Goal: Transaction & Acquisition: Purchase product/service

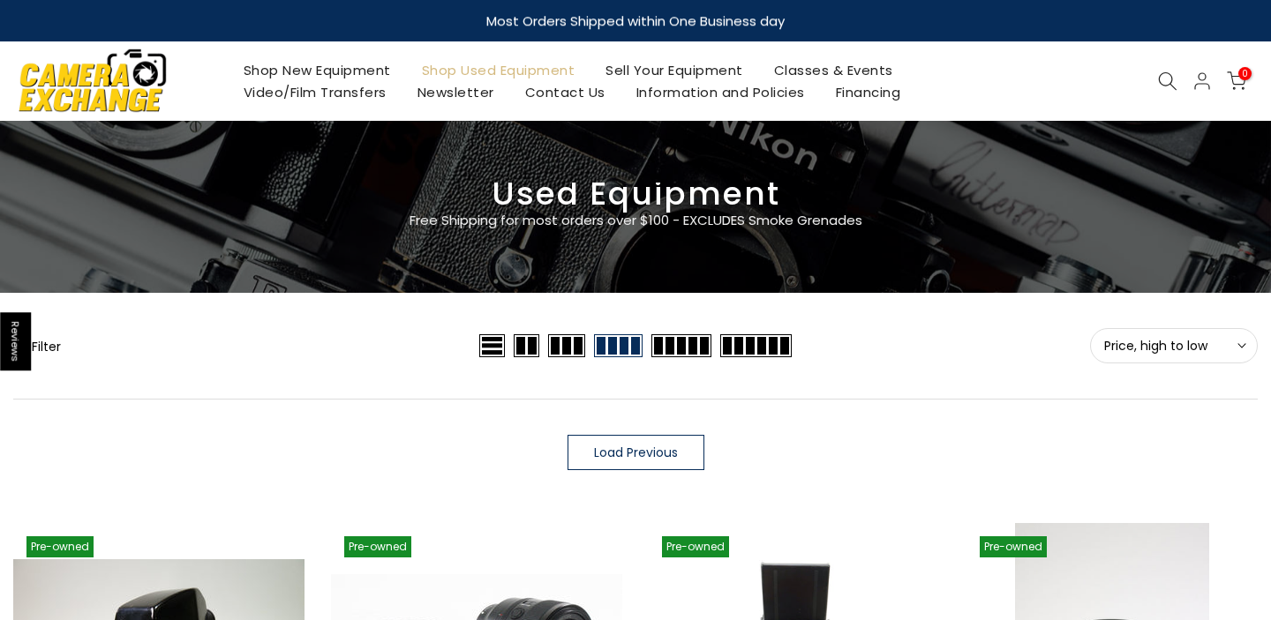
click at [1167, 80] on icon at bounding box center [1167, 80] width 19 height 19
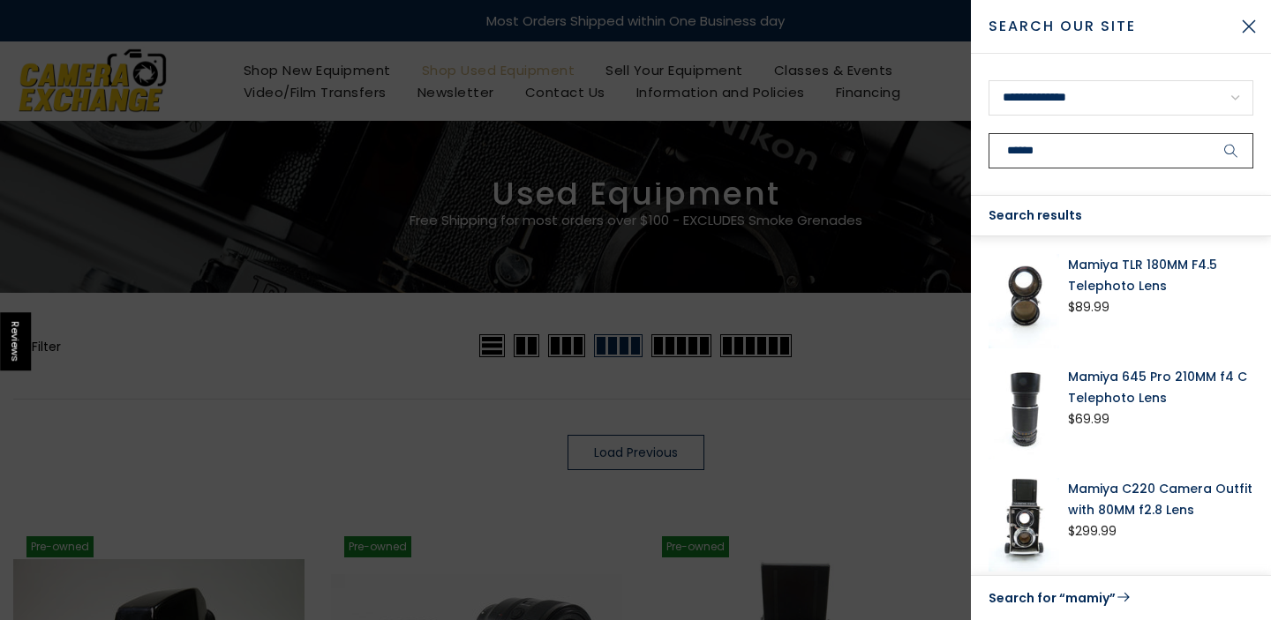
type input "******"
click at [1231, 151] on button "submit" at bounding box center [1231, 150] width 44 height 35
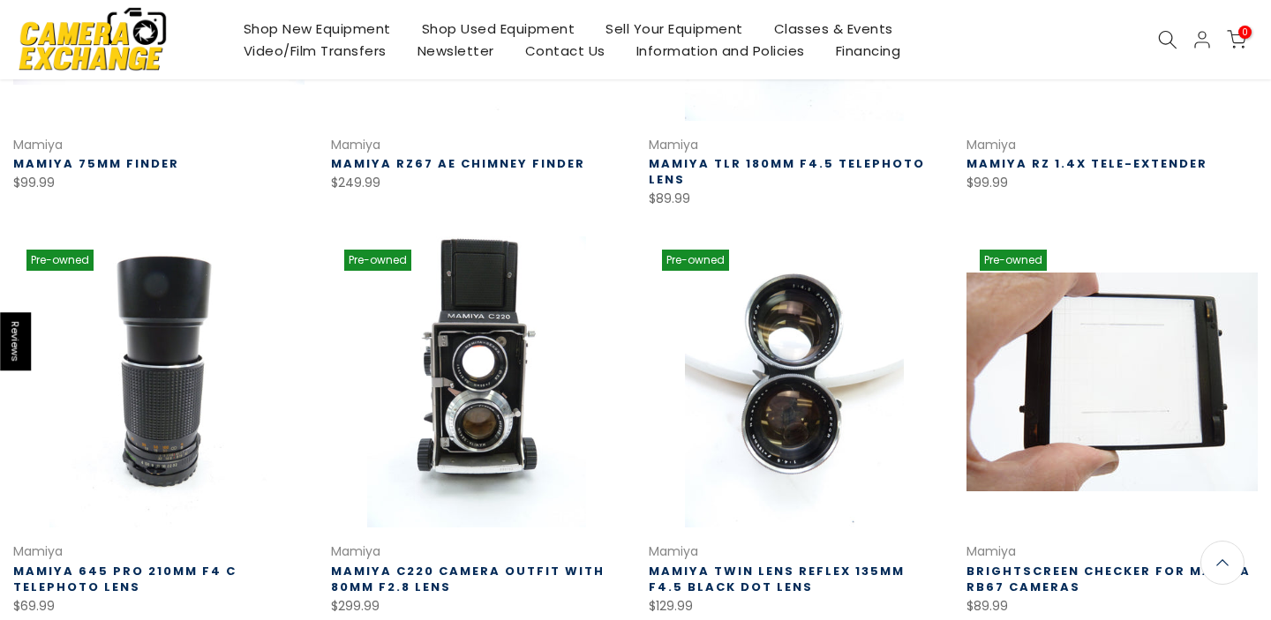
scroll to position [563, 0]
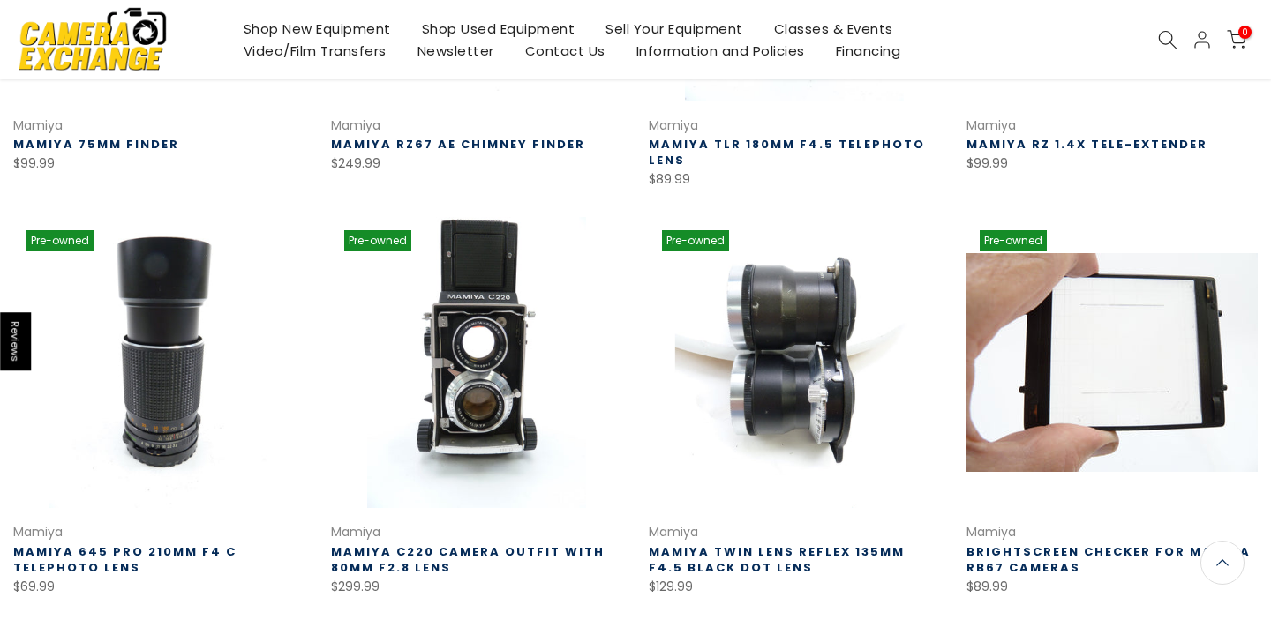
click at [892, 417] on link at bounding box center [794, 362] width 291 height 291
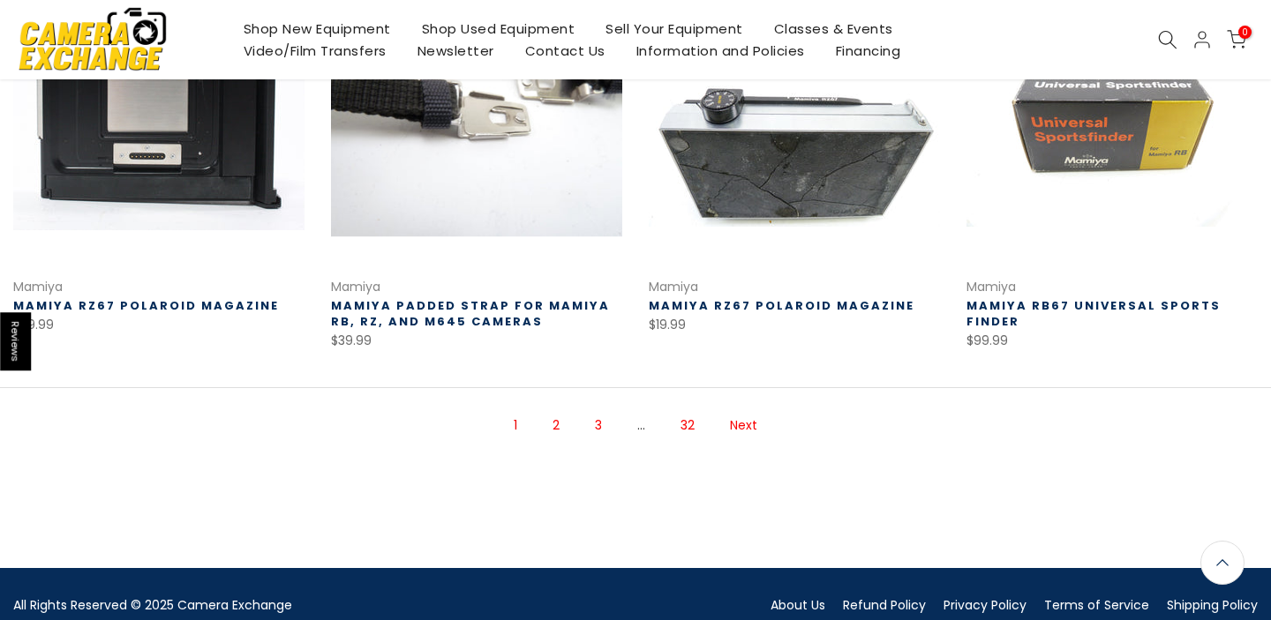
scroll to position [1227, 0]
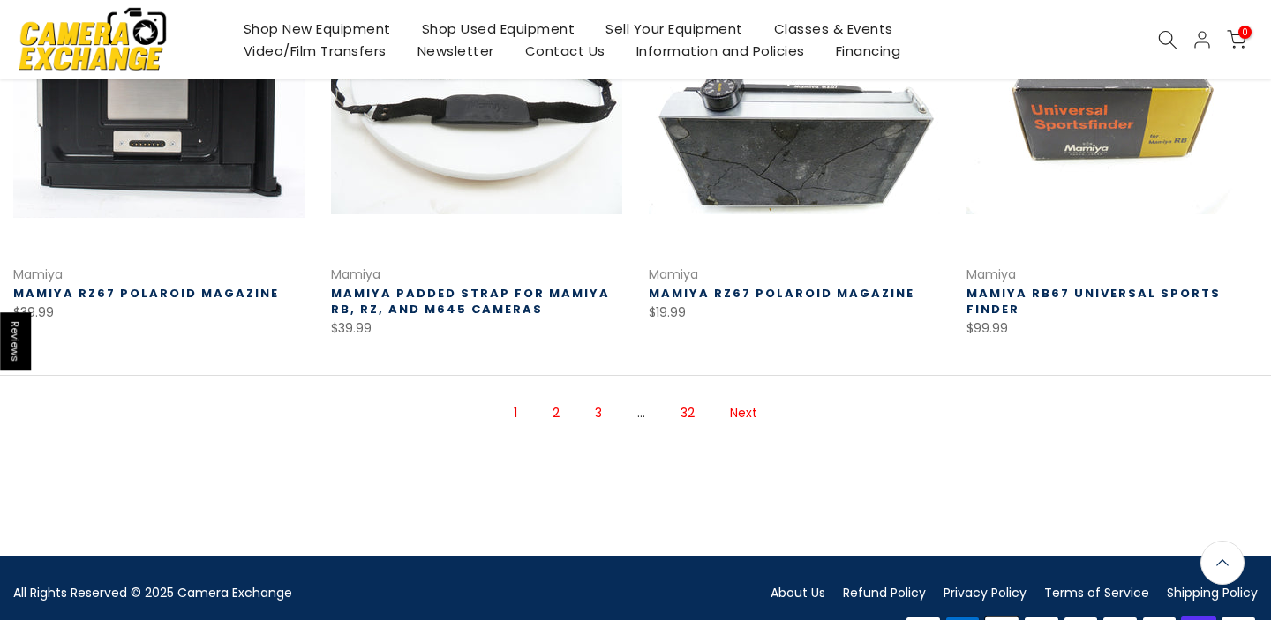
click at [738, 414] on link "Next" at bounding box center [743, 413] width 45 height 31
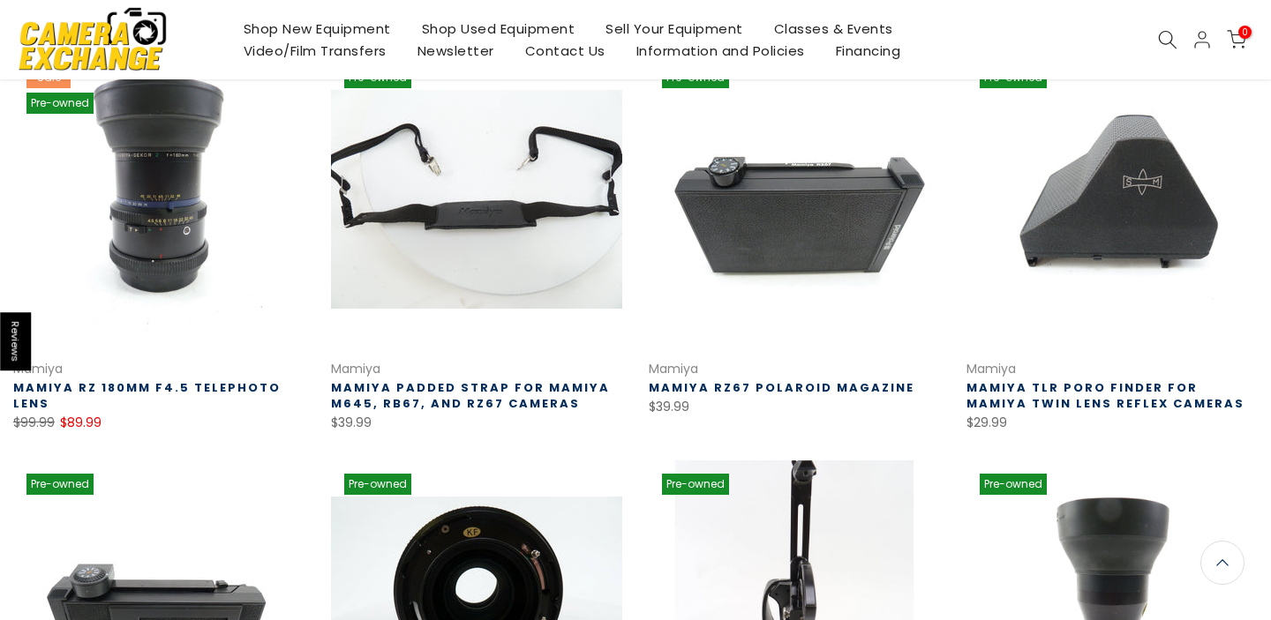
scroll to position [233, 0]
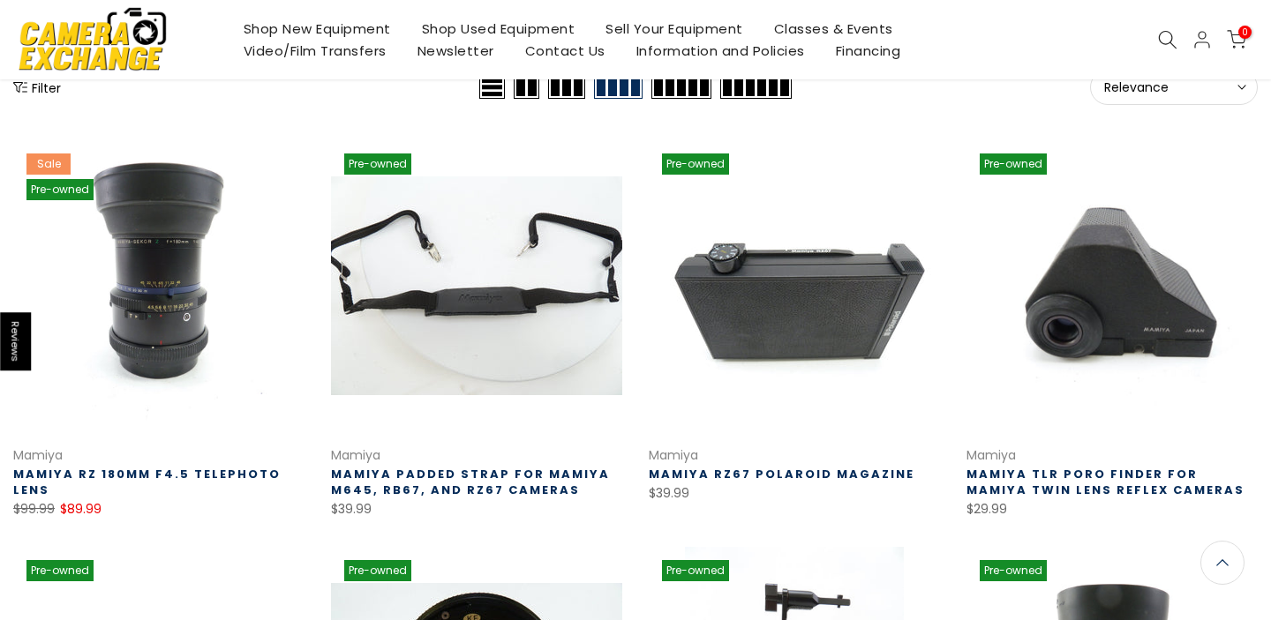
click at [1096, 311] on link at bounding box center [1111, 285] width 291 height 291
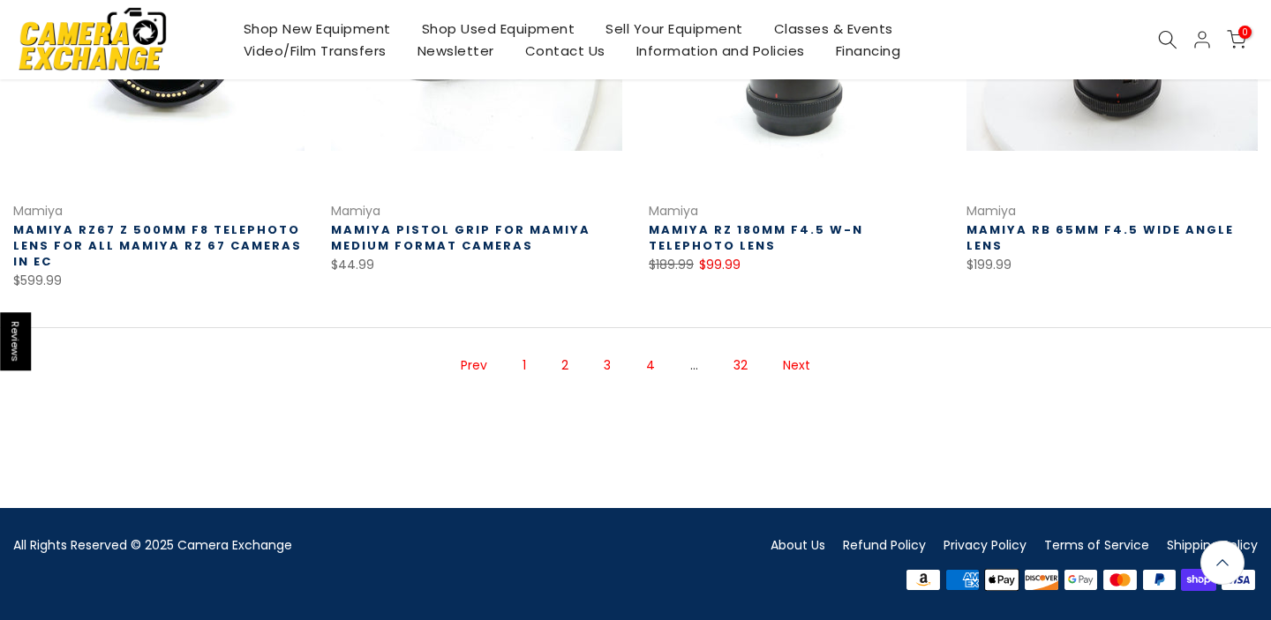
scroll to position [1305, 0]
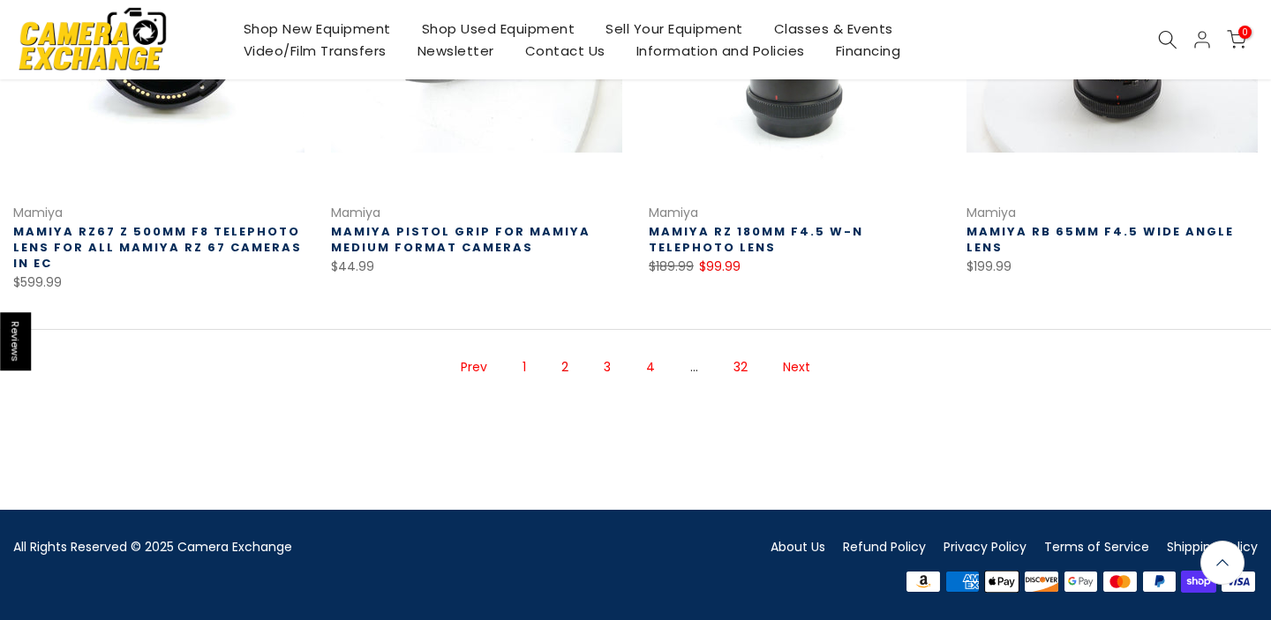
click at [795, 367] on link "Next" at bounding box center [796, 367] width 45 height 31
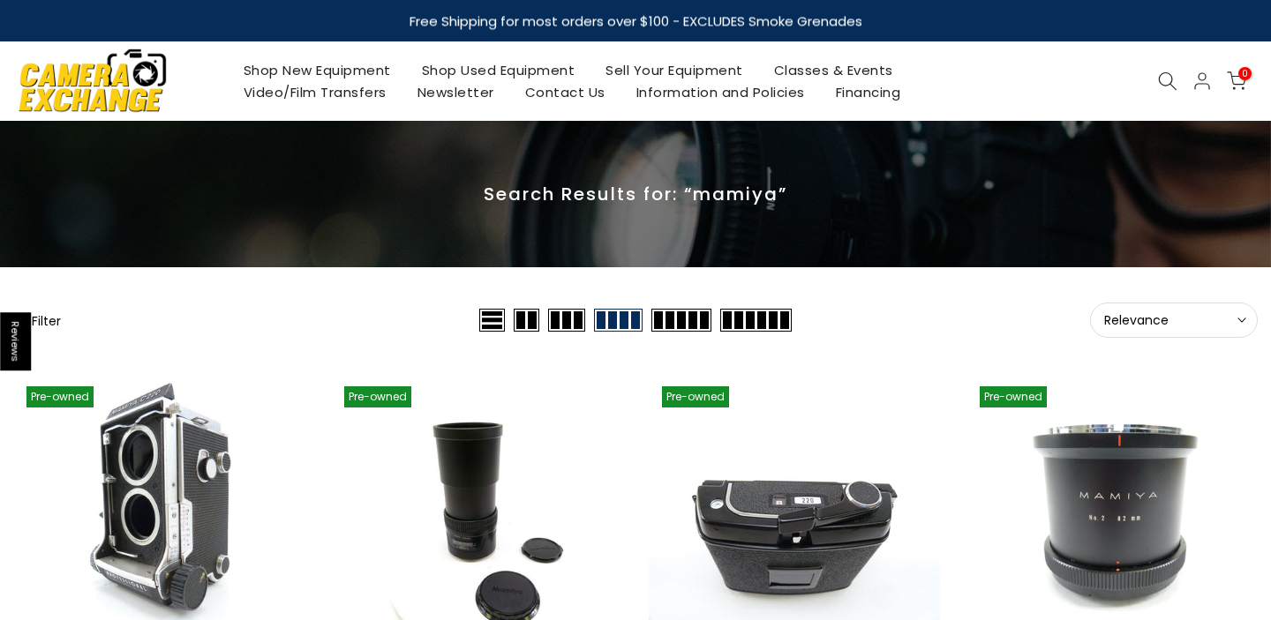
click at [1164, 79] on icon at bounding box center [1167, 80] width 19 height 19
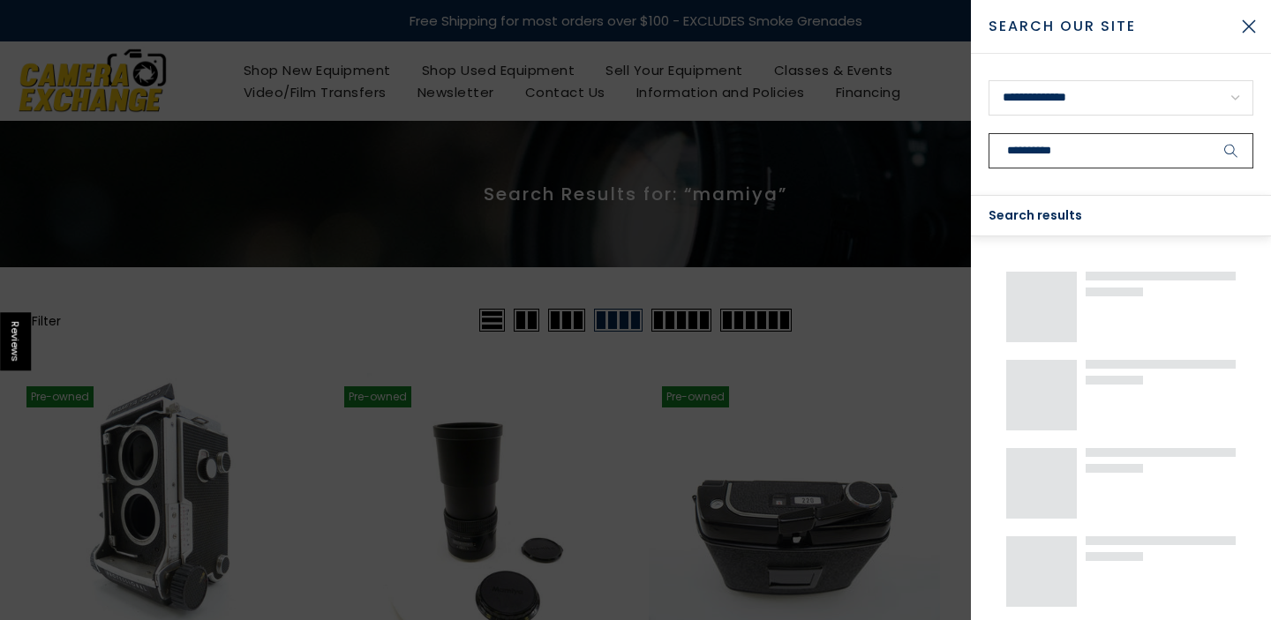
type input "**********"
click at [1231, 151] on button "submit" at bounding box center [1231, 150] width 44 height 35
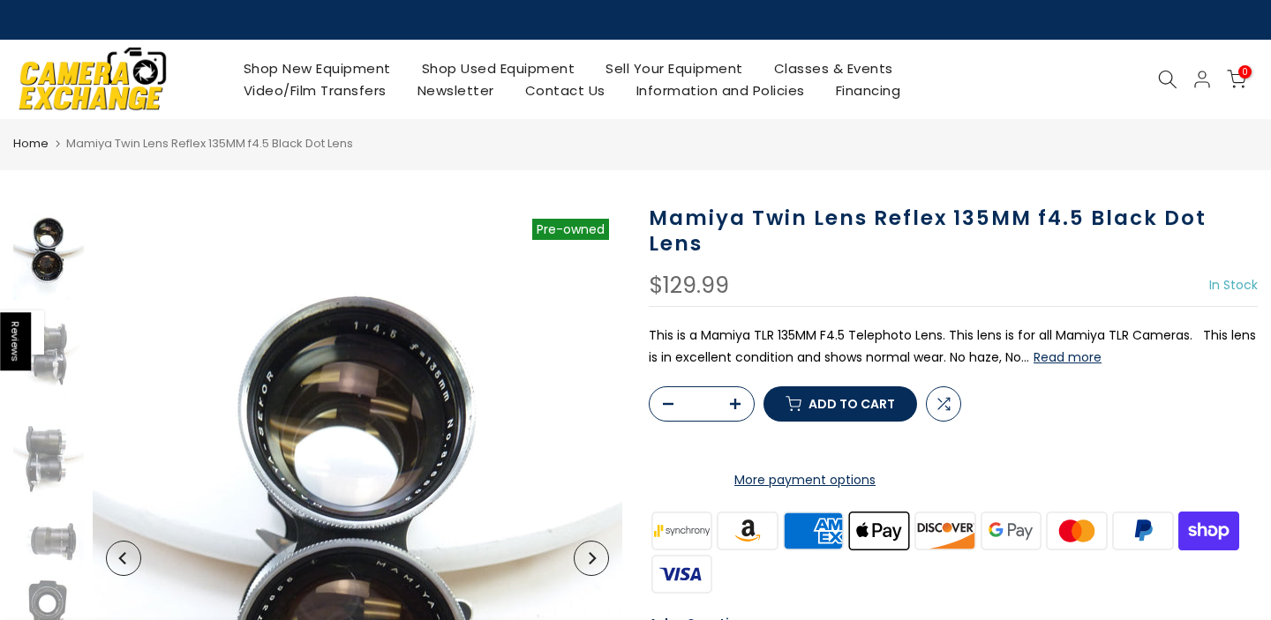
click at [1061, 359] on button "Read more" at bounding box center [1068, 358] width 68 height 16
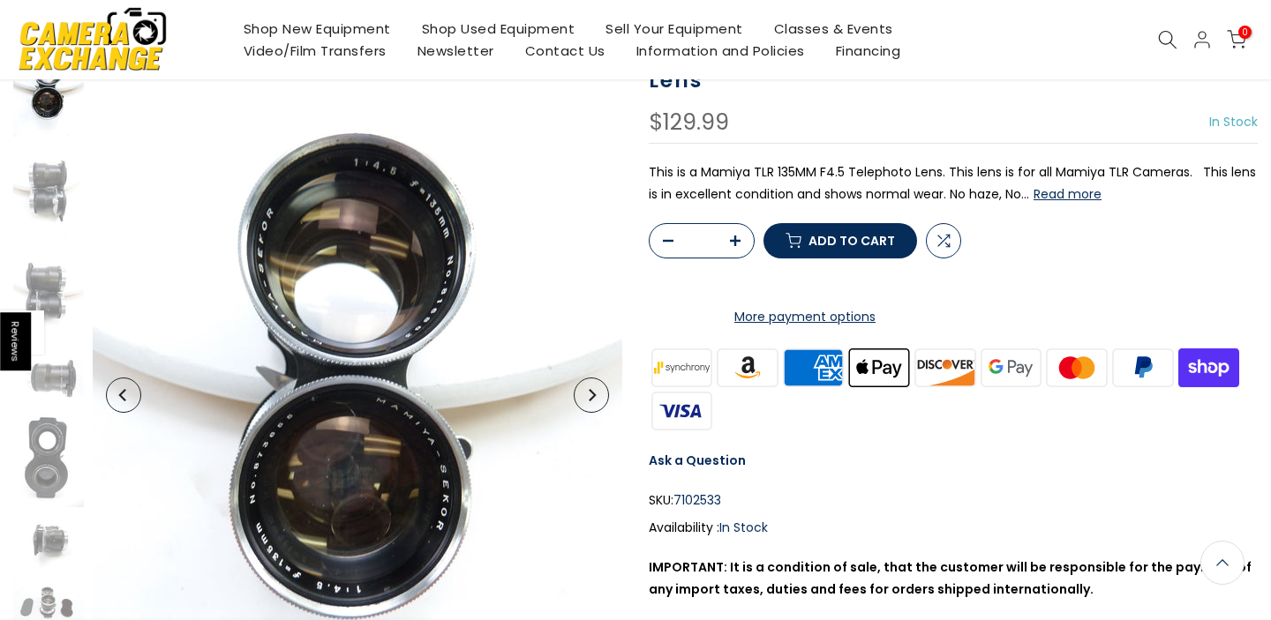
scroll to position [162, 0]
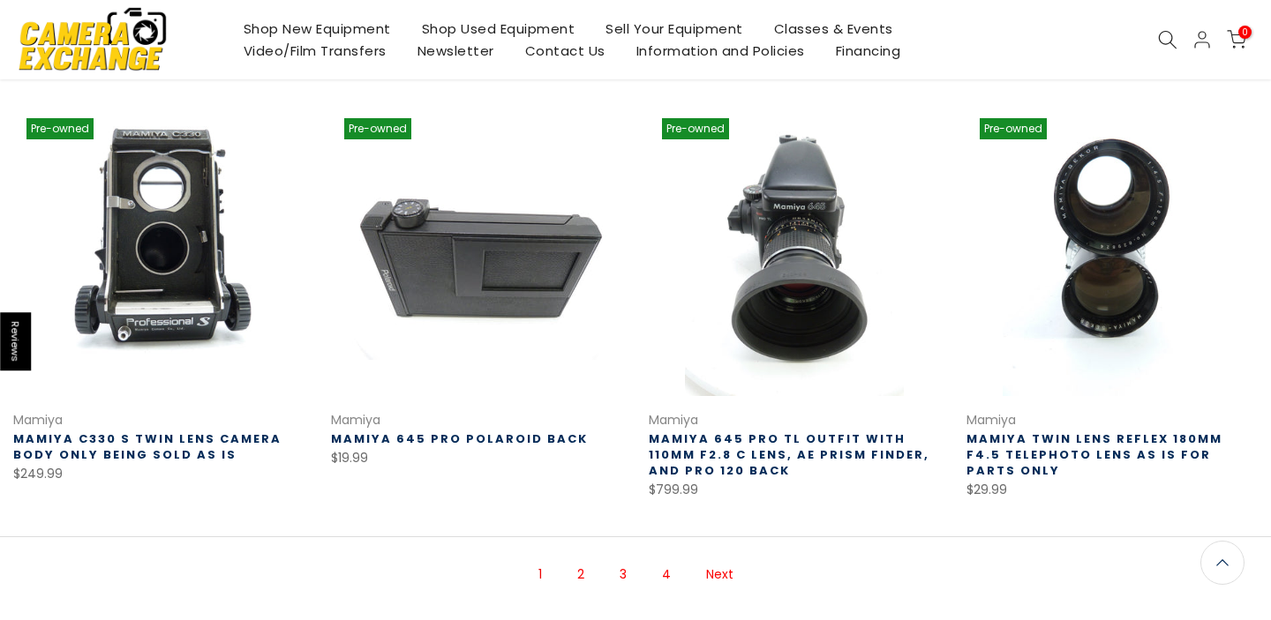
scroll to position [1101, 0]
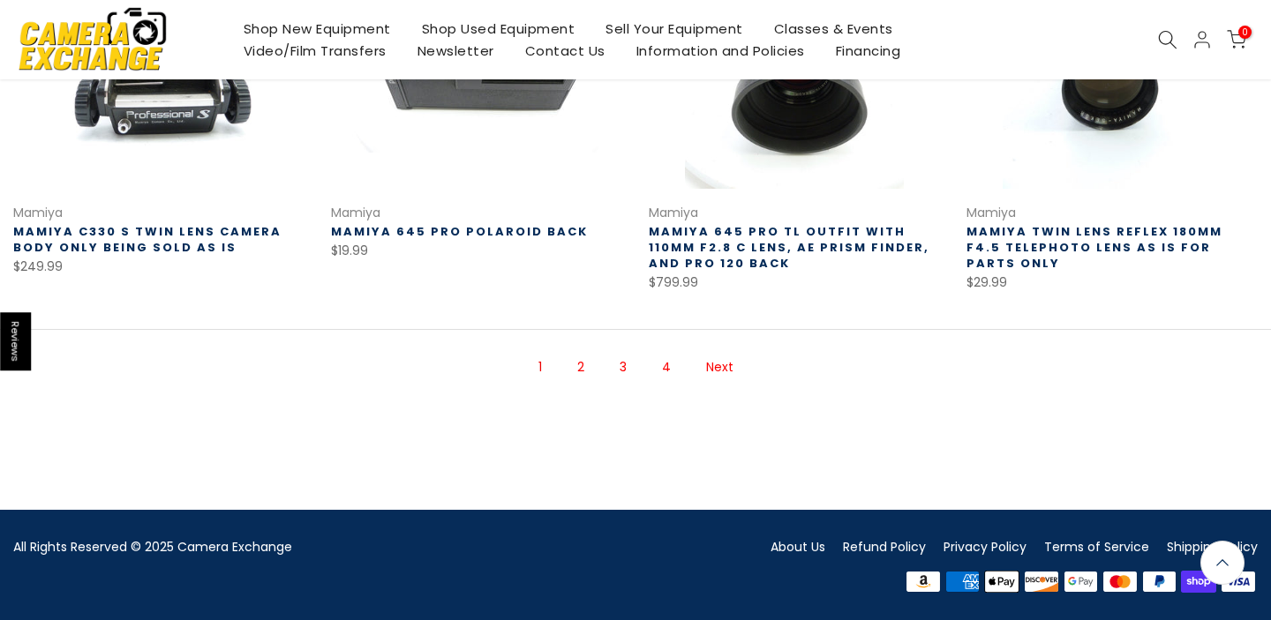
click at [721, 371] on link "Next" at bounding box center [719, 367] width 45 height 31
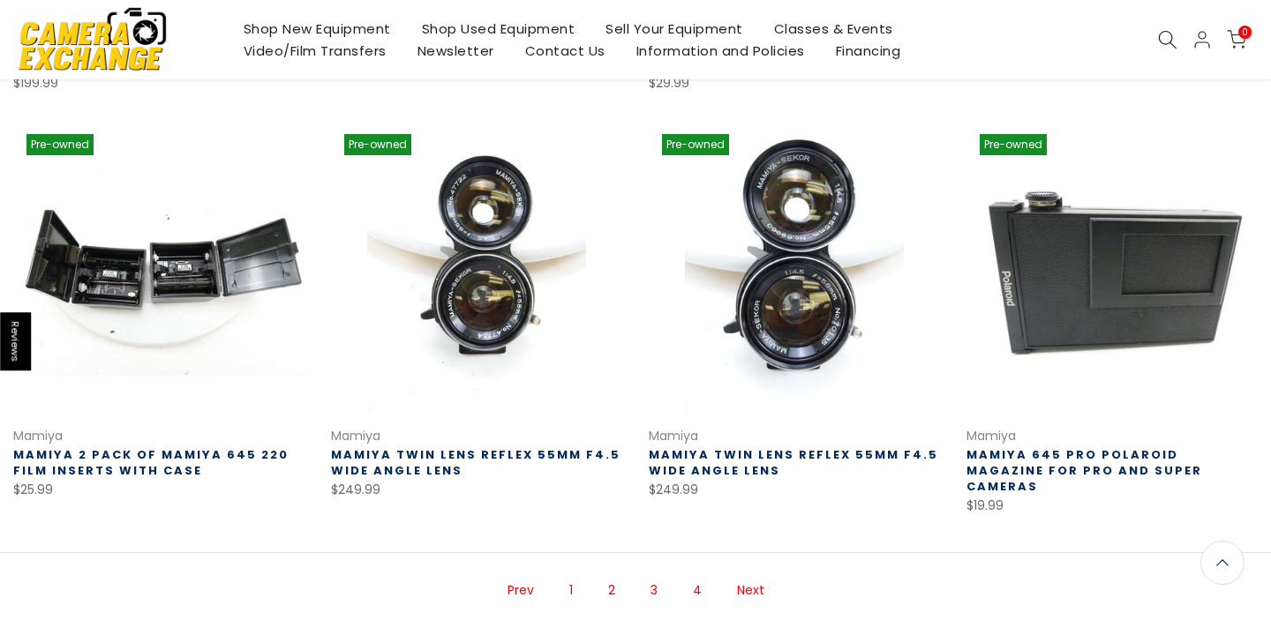
scroll to position [1071, 0]
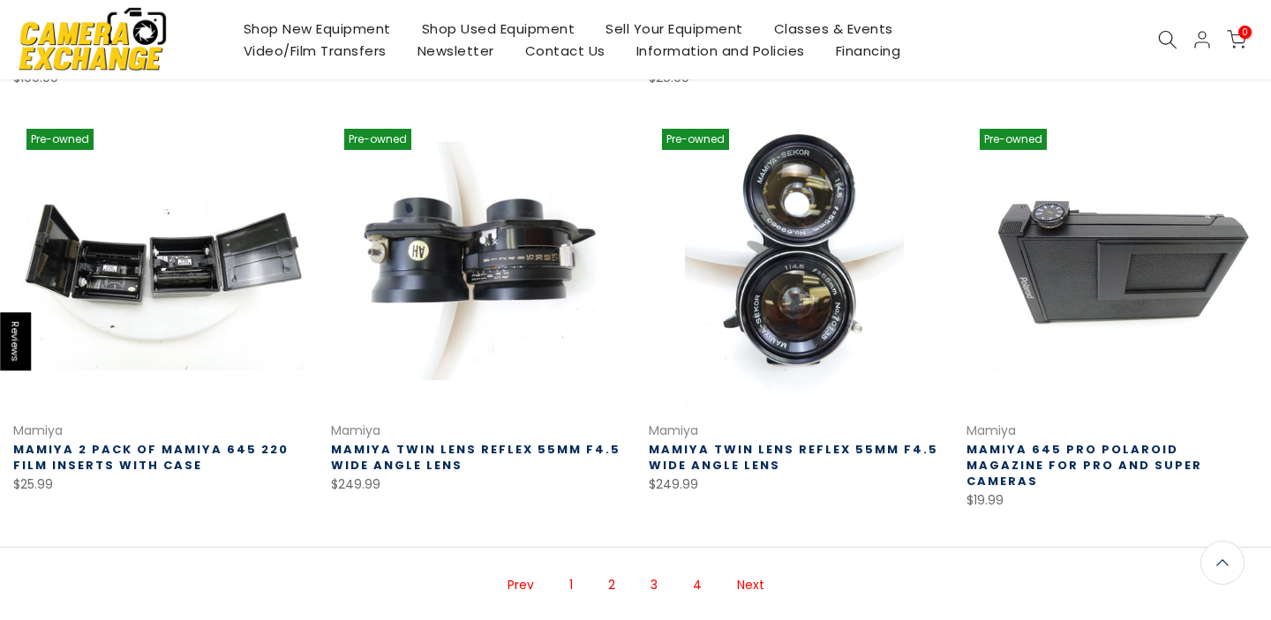
click at [475, 308] on link at bounding box center [476, 261] width 291 height 291
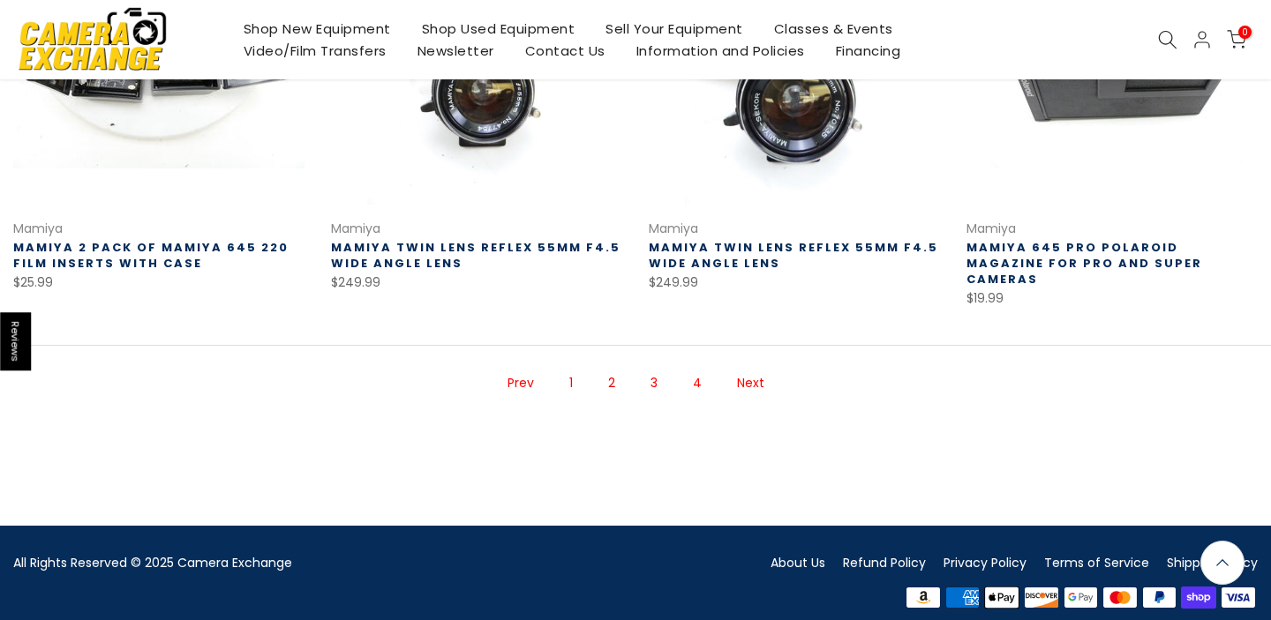
click at [750, 368] on link "Next" at bounding box center [750, 383] width 45 height 31
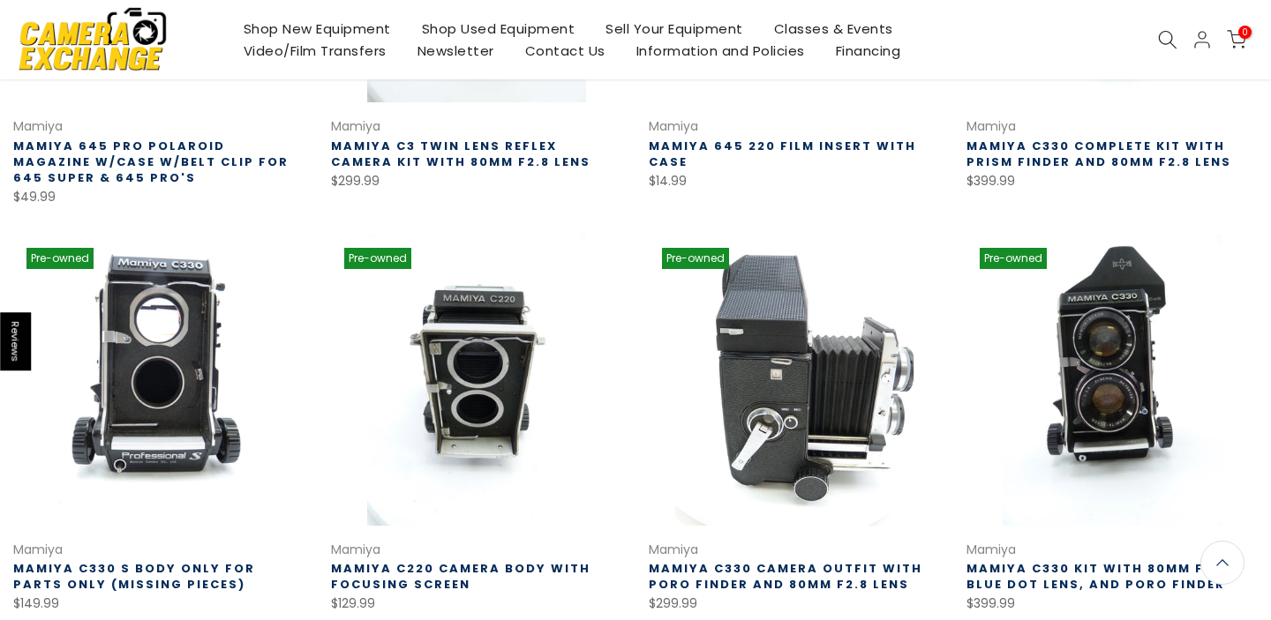
scroll to position [1000, 0]
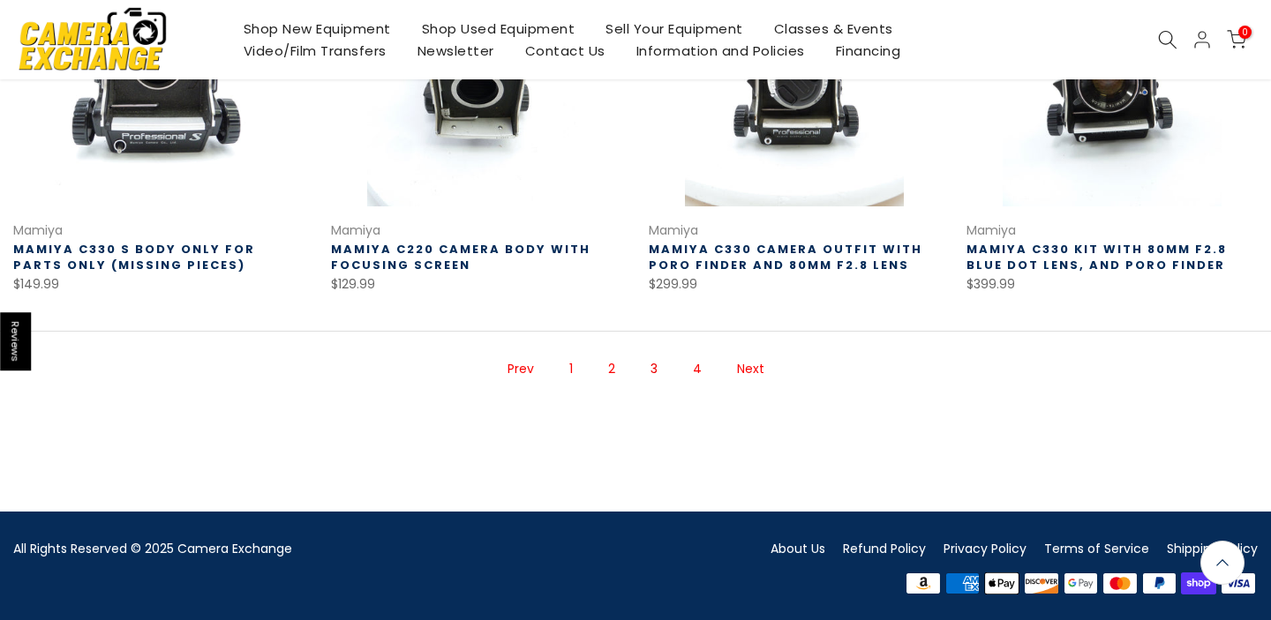
click at [752, 374] on link "Next" at bounding box center [750, 369] width 45 height 31
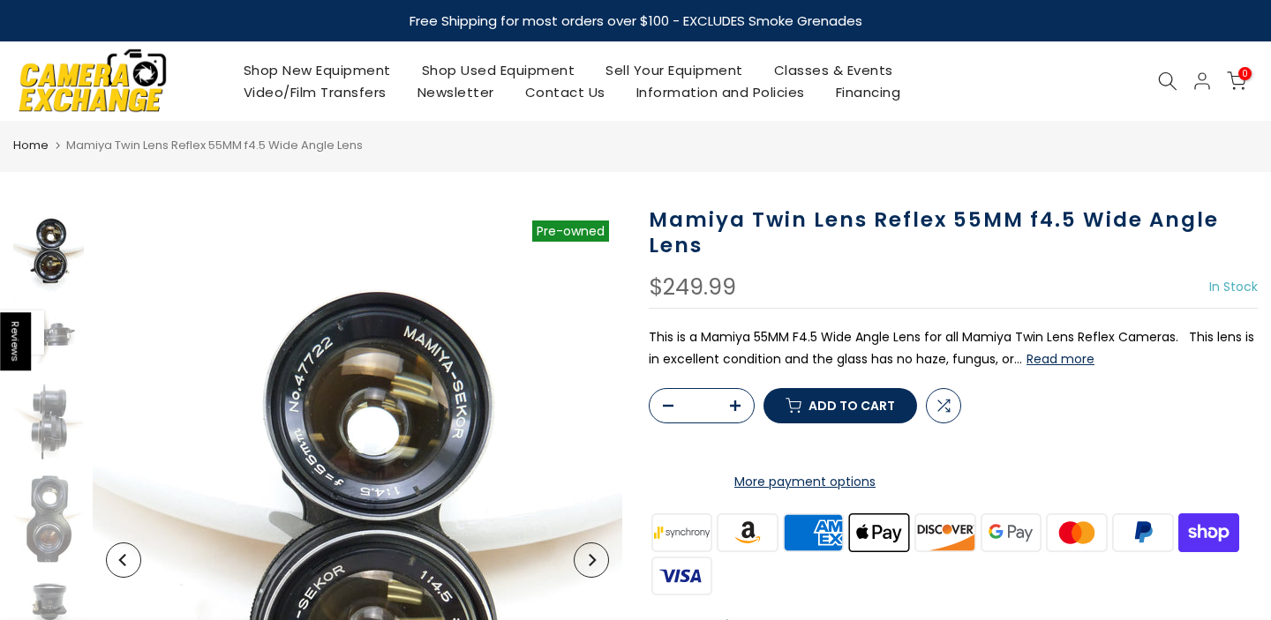
click at [1053, 363] on button "Read more" at bounding box center [1061, 359] width 68 height 16
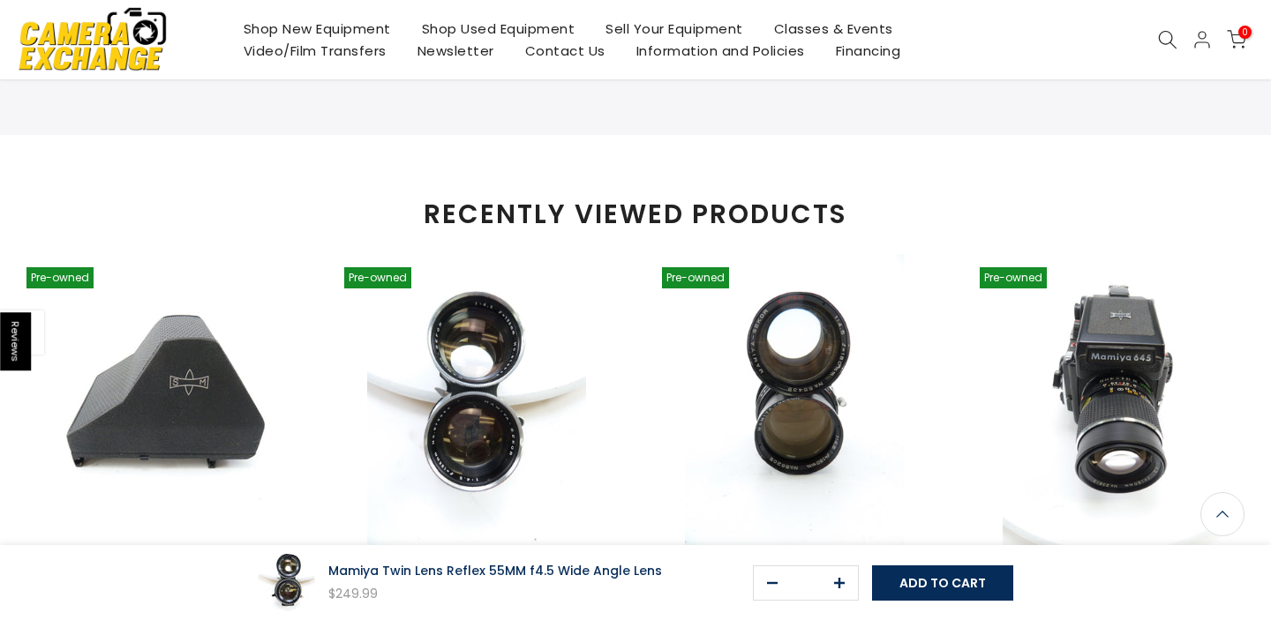
scroll to position [1277, 0]
